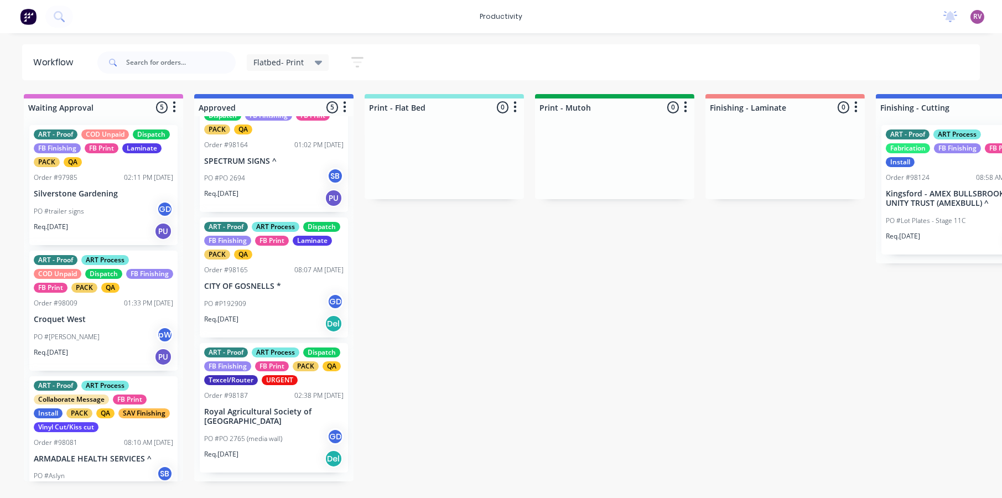
scroll to position [326, 0]
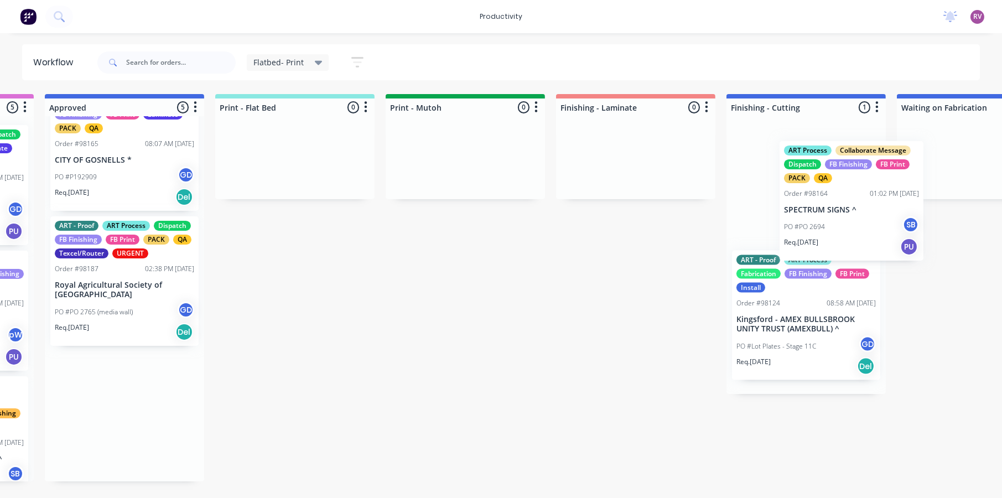
drag, startPoint x: 273, startPoint y: 180, endPoint x: 791, endPoint y: 219, distance: 519.9
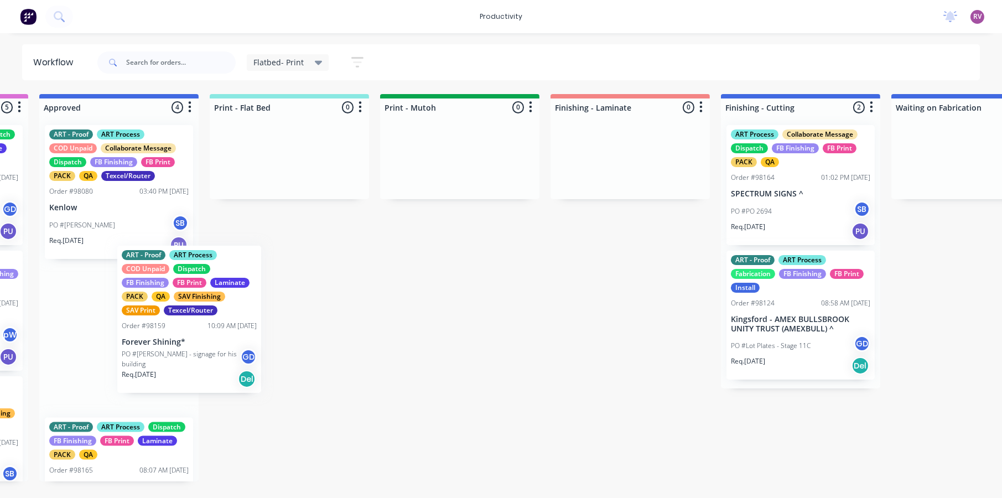
scroll to position [0, 153]
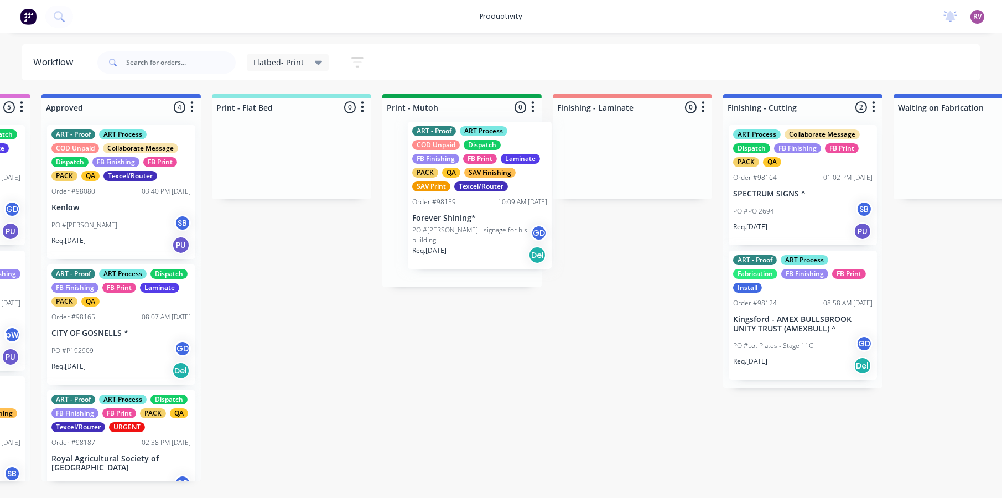
drag, startPoint x: 198, startPoint y: 347, endPoint x: 481, endPoint y: 225, distance: 308.6
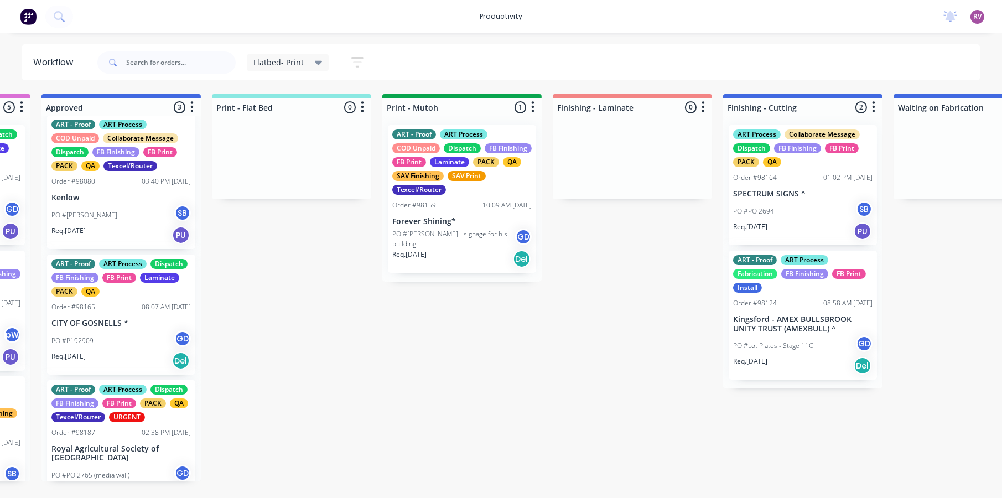
scroll to position [15, 0]
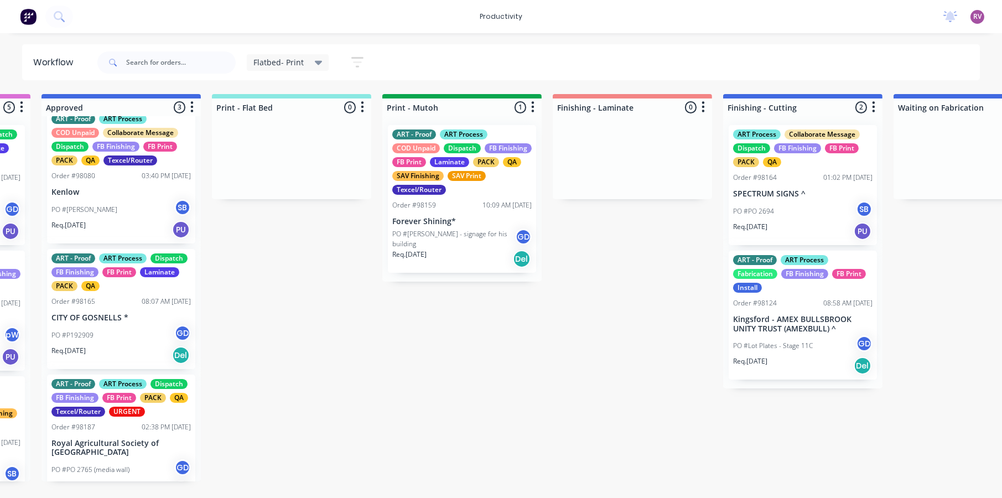
click at [131, 334] on div "PO #P192909 GD" at bounding box center [120, 335] width 139 height 21
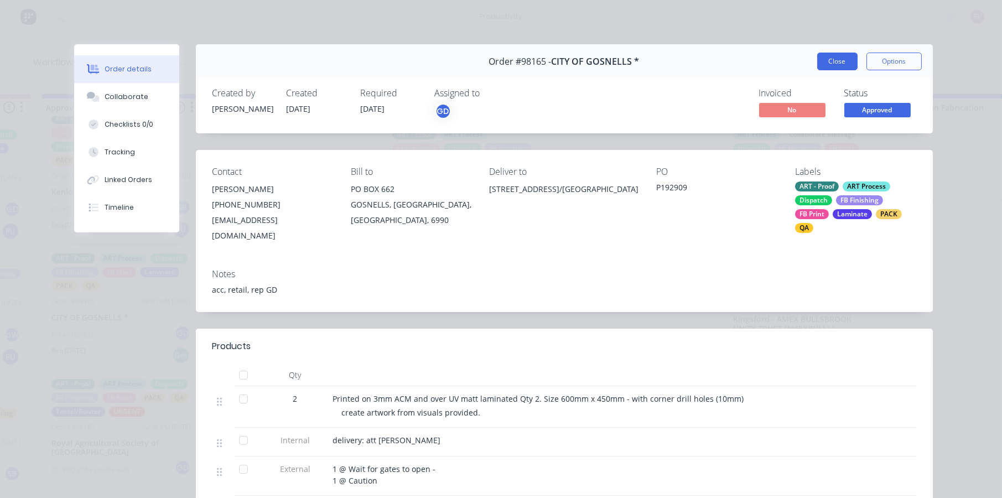
click at [833, 64] on button "Close" at bounding box center [837, 62] width 40 height 18
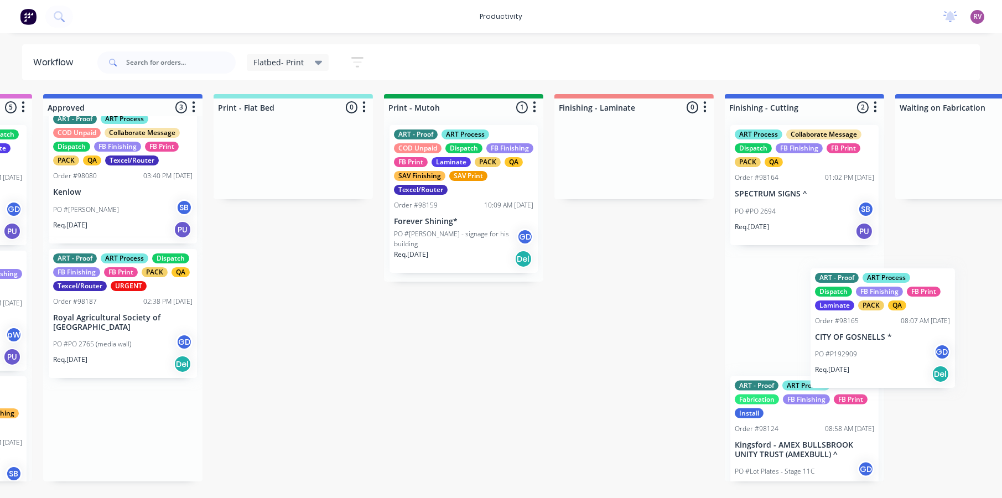
scroll to position [0, 156]
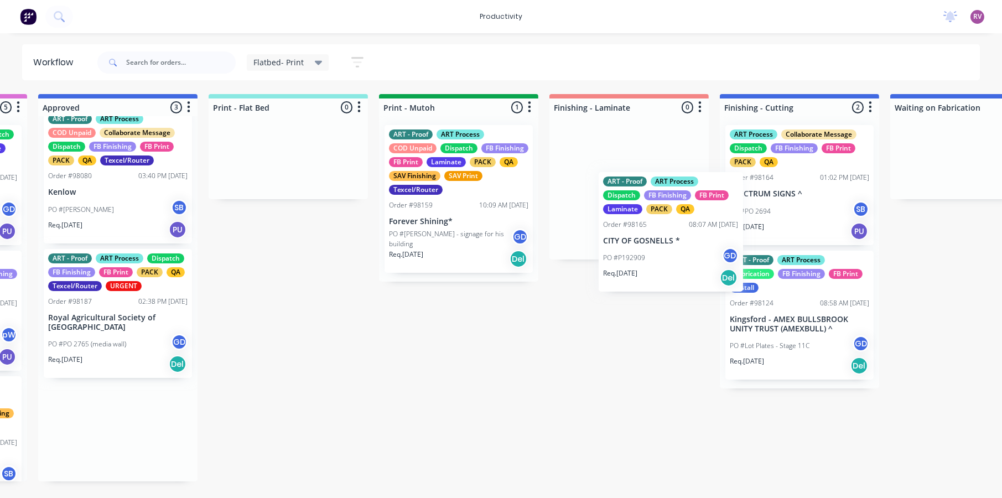
drag, startPoint x: 232, startPoint y: 324, endPoint x: 690, endPoint y: 251, distance: 463.5
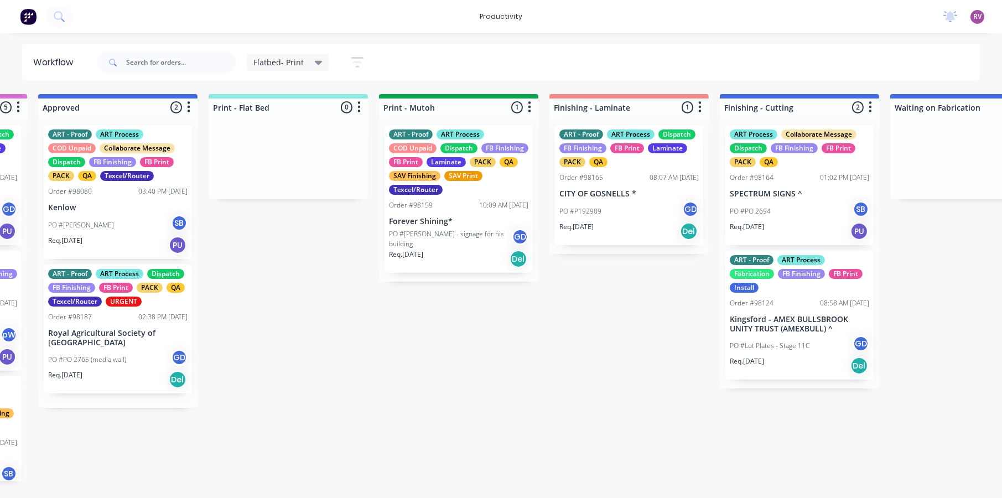
scroll to position [0, 0]
click at [137, 367] on div "PO #PO 2765 (media wall) GD" at bounding box center [117, 359] width 139 height 21
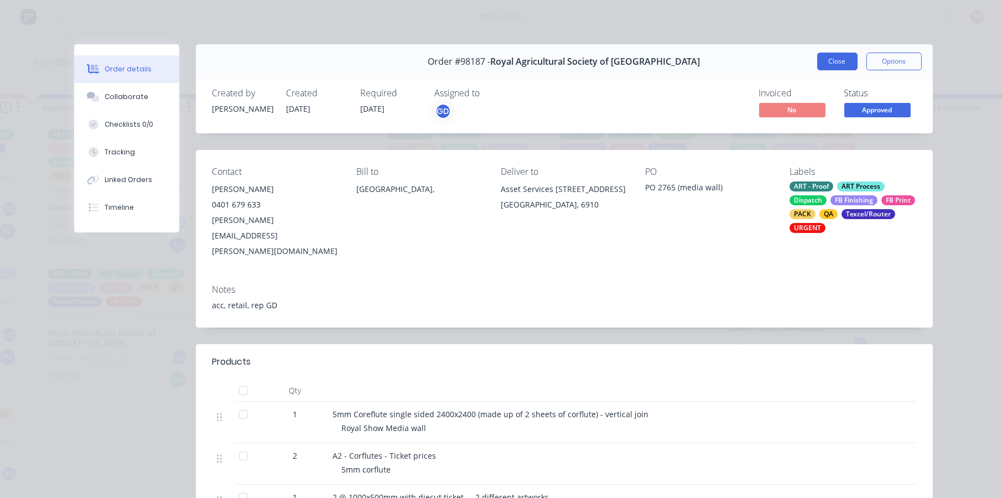
click at [837, 64] on button "Close" at bounding box center [837, 62] width 40 height 18
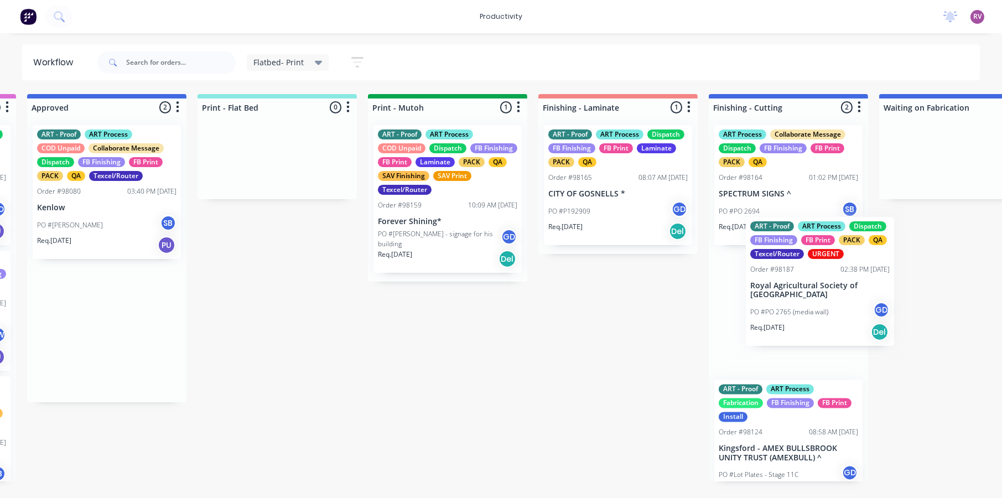
drag, startPoint x: 151, startPoint y: 344, endPoint x: 806, endPoint y: 309, distance: 656.1
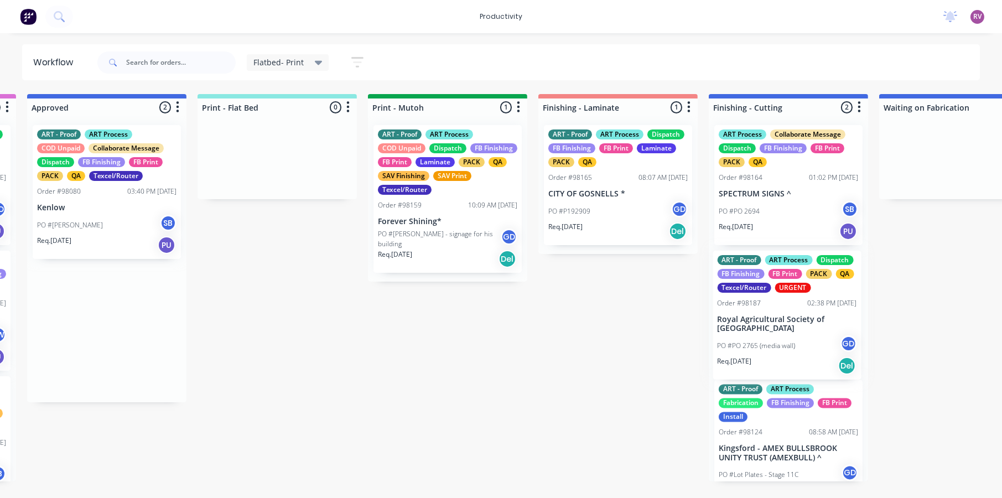
scroll to position [0, 168]
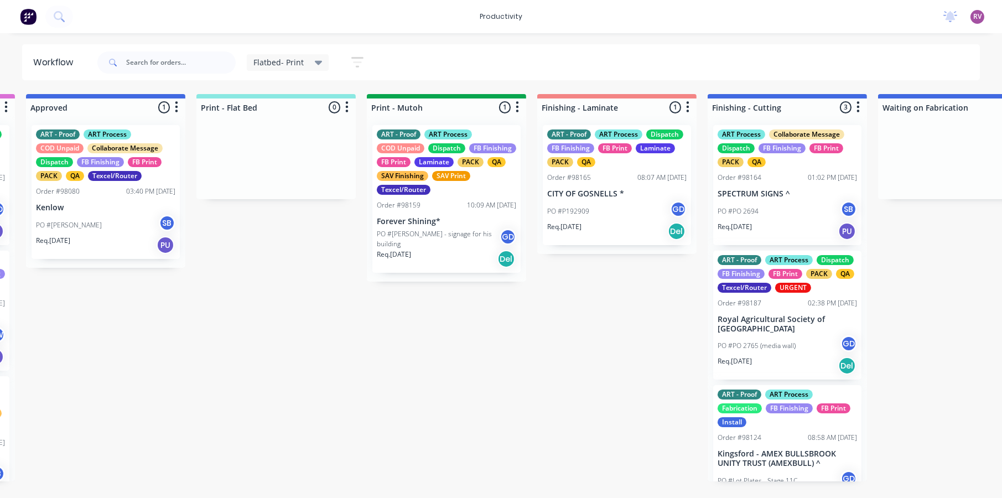
click at [87, 225] on div "PO #[PERSON_NAME] SB" at bounding box center [105, 225] width 139 height 21
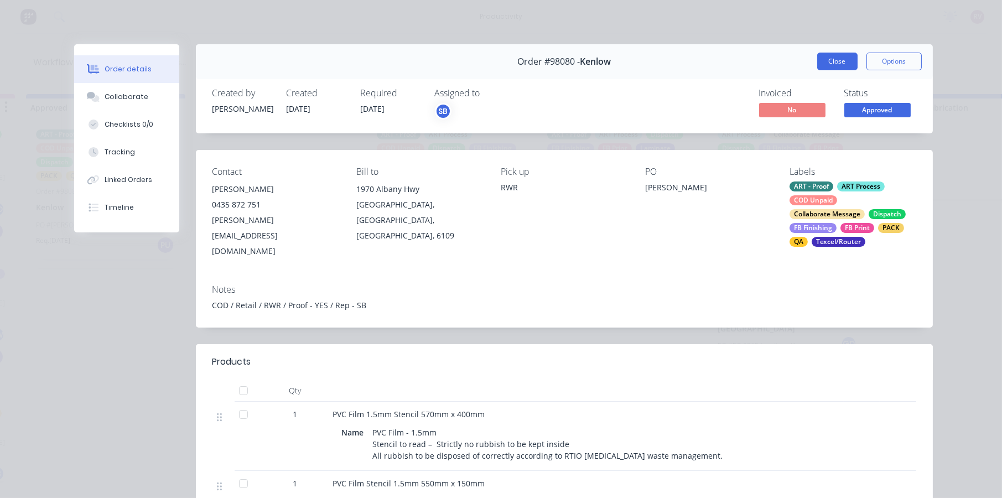
click at [836, 69] on button "Close" at bounding box center [837, 62] width 40 height 18
